Goal: Information Seeking & Learning: Learn about a topic

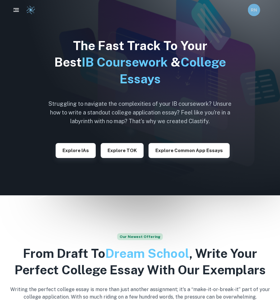
click at [252, 15] on div "RN" at bounding box center [254, 10] width 12 height 12
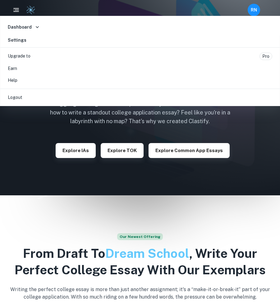
click at [91, 155] on div at bounding box center [140, 151] width 280 height 302
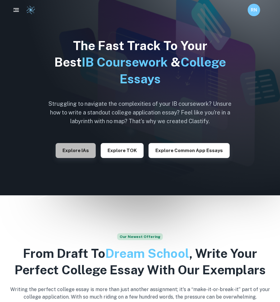
click at [91, 155] on button "Explore IAs" at bounding box center [76, 150] width 40 height 15
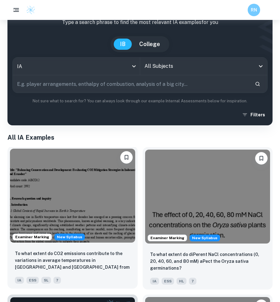
scroll to position [44, 0]
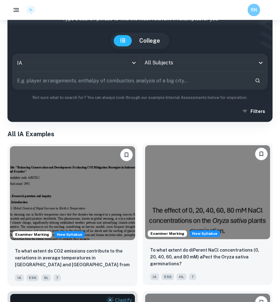
click at [189, 204] on img at bounding box center [207, 192] width 125 height 94
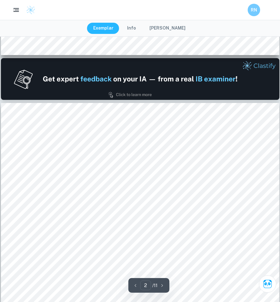
type input "1"
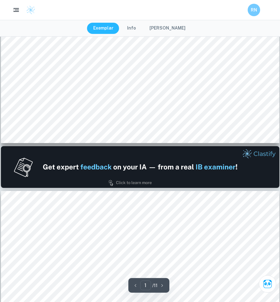
scroll to position [77, 0]
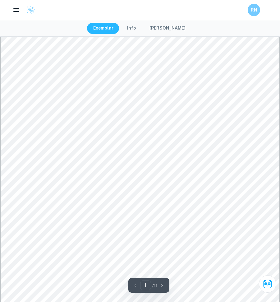
click at [30, 10] on img at bounding box center [30, 9] width 9 height 9
